Goal: Transaction & Acquisition: Purchase product/service

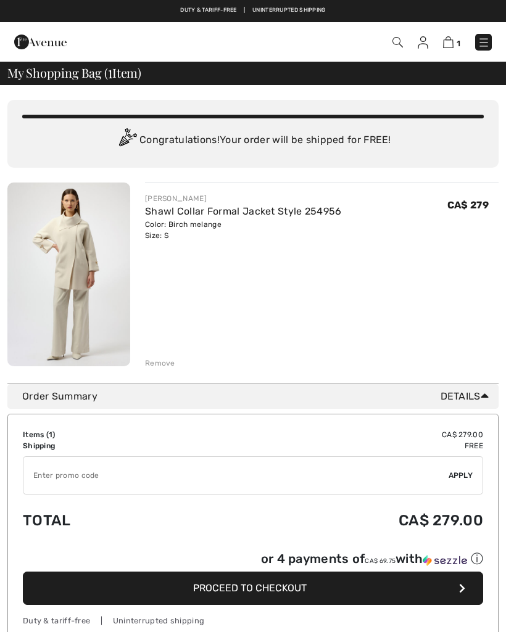
checkbox input "true"
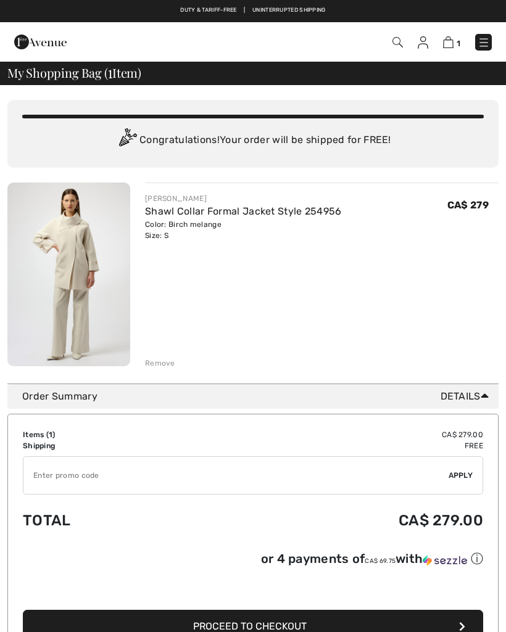
click at [180, 216] on link "Shawl Collar Formal Jacket Style 254956" at bounding box center [243, 211] width 197 height 12
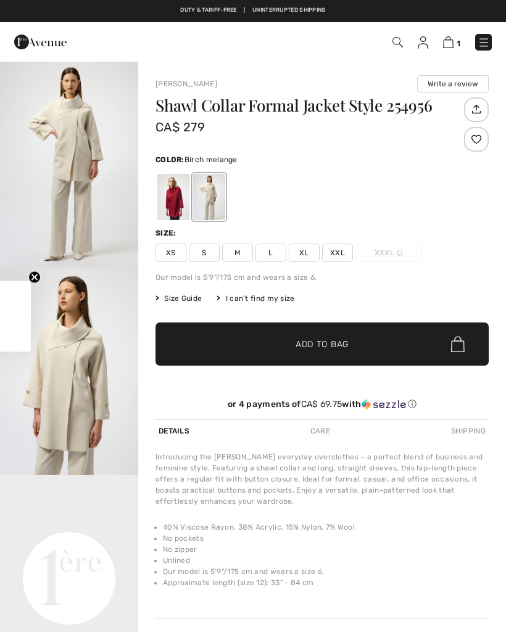
checkbox input "true"
click at [240, 255] on span "M" at bounding box center [237, 253] width 31 height 19
